Goal: Contribute content: Contribute content

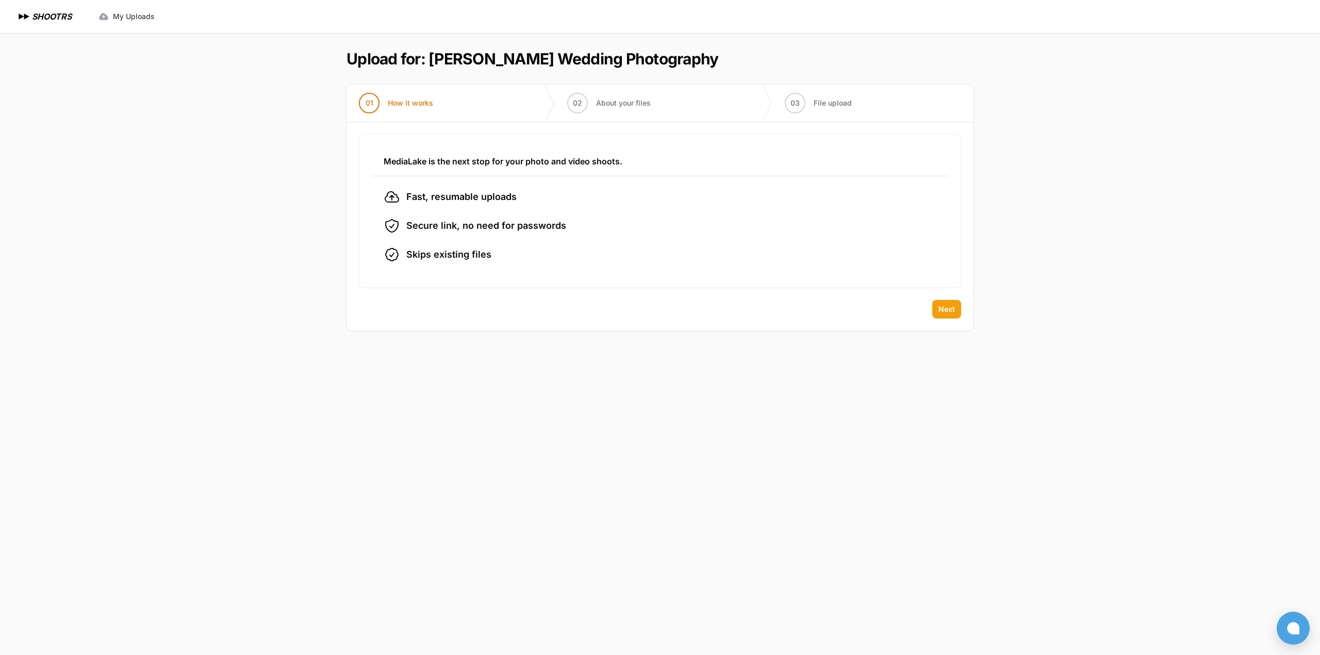
click at [946, 311] on span "Next" at bounding box center [947, 309] width 17 height 10
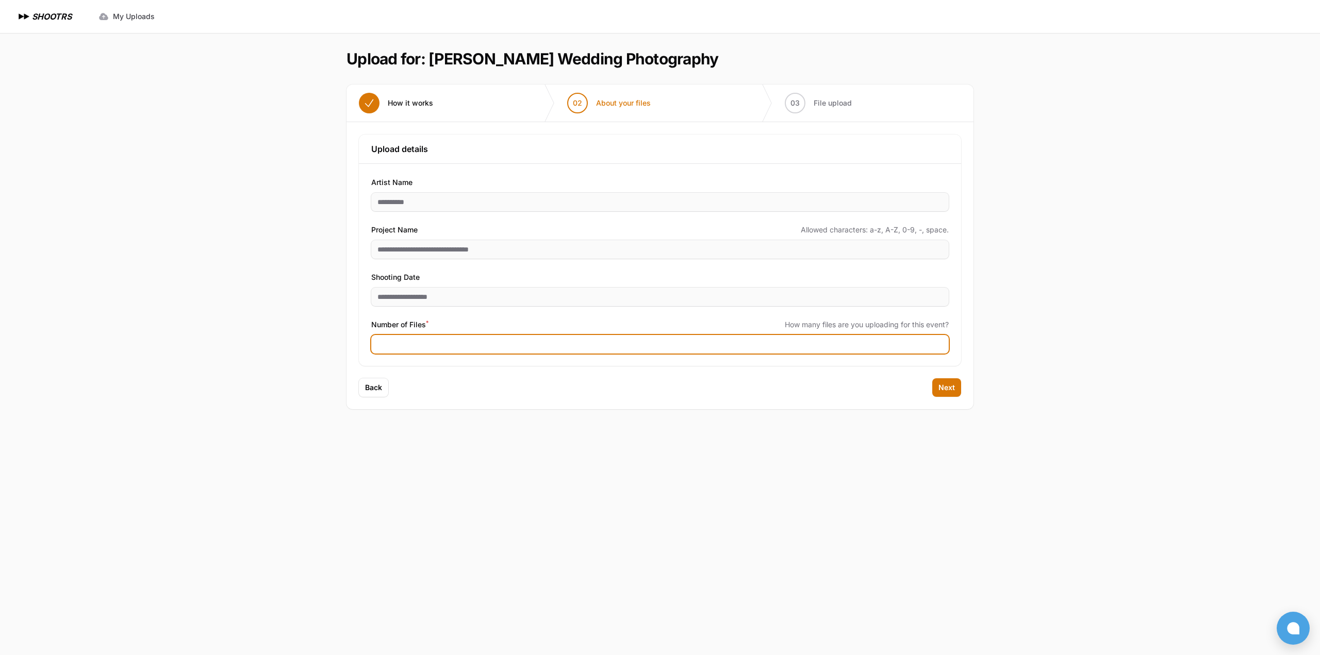
click at [407, 350] on input "Number of Files *" at bounding box center [660, 344] width 578 height 19
type input "****"
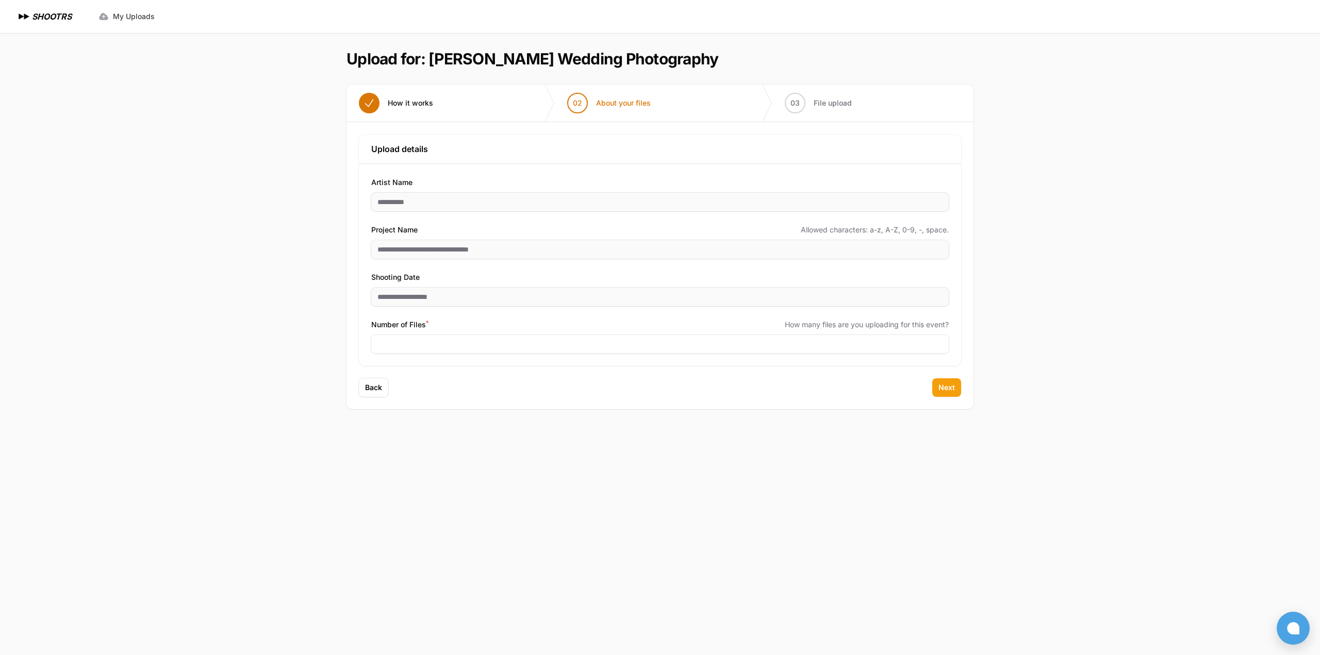
click at [939, 388] on span "Next" at bounding box center [947, 388] width 17 height 10
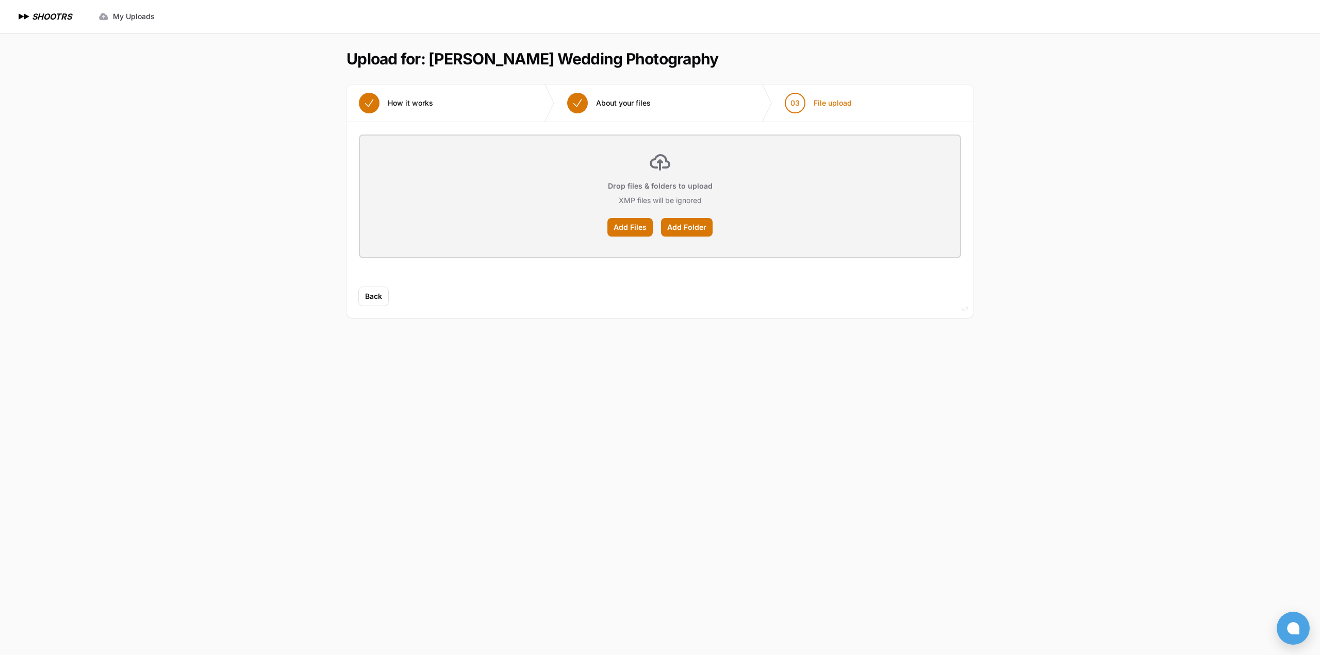
click at [643, 244] on div "Drop files & folders to upload XMP files will be ignored Add Files Add Folder" at bounding box center [660, 197] width 600 height 122
drag, startPoint x: 643, startPoint y: 245, endPoint x: 633, endPoint y: 225, distance: 23.1
click at [633, 225] on label "Add Files" at bounding box center [629, 227] width 45 height 19
click at [0, 0] on input "Add Files" at bounding box center [0, 0] width 0 height 0
